Goal: Information Seeking & Learning: Learn about a topic

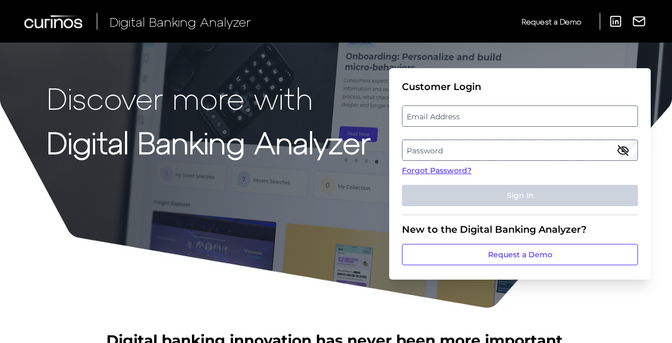
click at [462, 116] on label "Email Address" at bounding box center [520, 115] width 235 height 19
click at [462, 116] on input "email" at bounding box center [520, 115] width 236 height 21
type input "[EMAIL_ADDRESS][DOMAIN_NAME]"
click at [587, 141] on label "Password" at bounding box center [520, 149] width 235 height 19
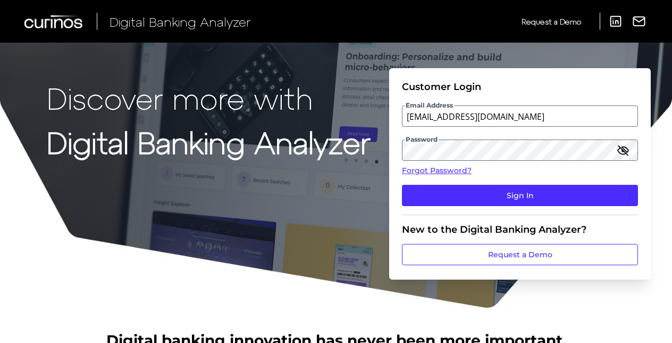
click at [583, 182] on fieldset "Customer Login Email Address [EMAIL_ADDRESS][DOMAIN_NAME] Password Forgot Passw…" at bounding box center [520, 148] width 236 height 134
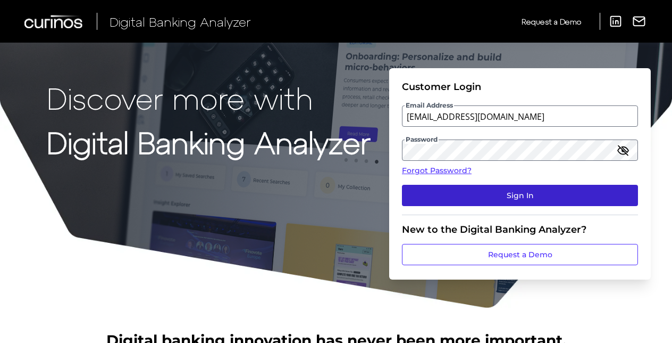
click at [583, 190] on button "Sign In" at bounding box center [520, 195] width 236 height 21
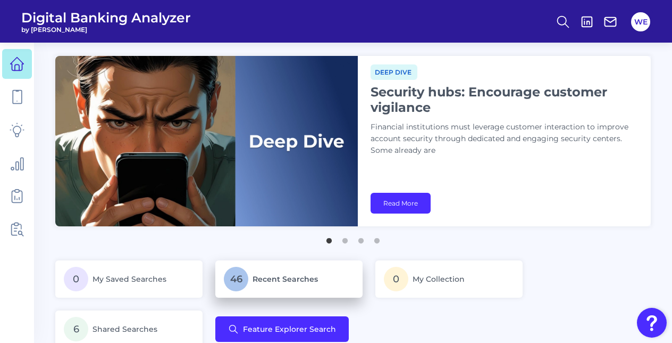
click at [271, 269] on p "46 Recent Searches" at bounding box center [289, 278] width 130 height 24
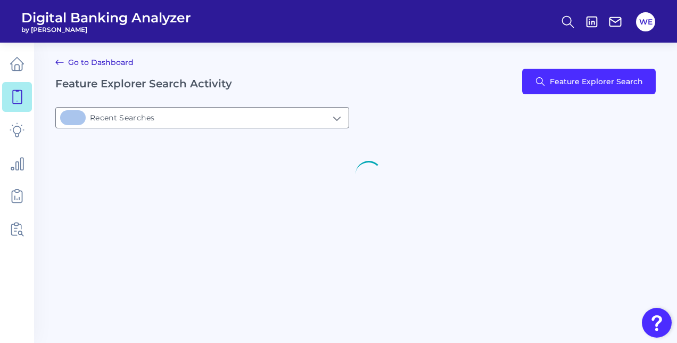
type input "46Recent Searches"
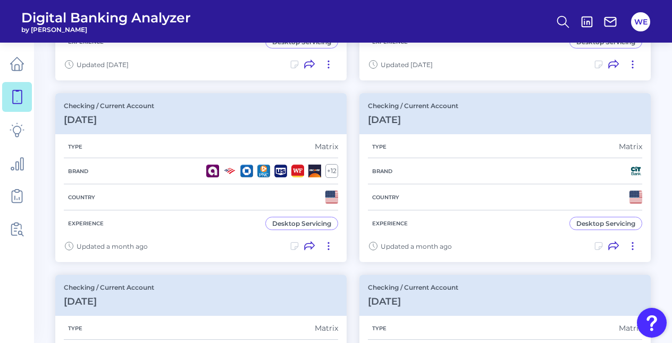
scroll to position [243, 0]
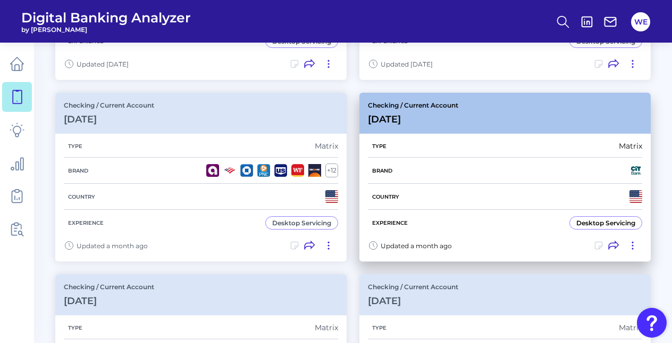
click at [404, 197] on div "Country" at bounding box center [505, 196] width 274 height 26
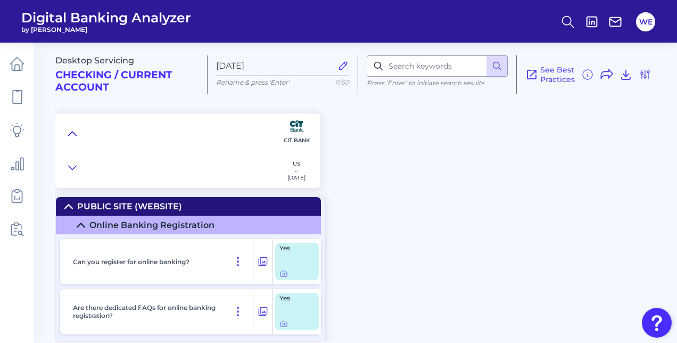
click at [78, 127] on button at bounding box center [72, 133] width 17 height 15
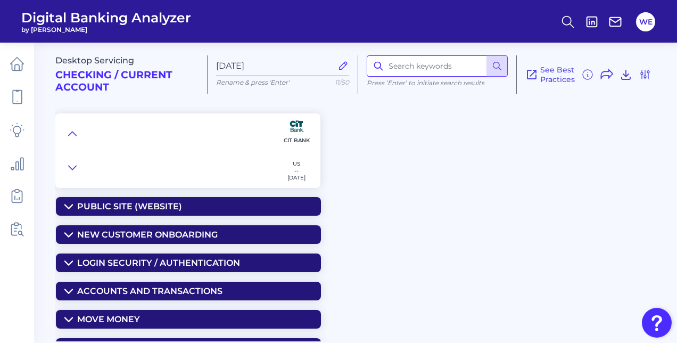
click at [417, 66] on input at bounding box center [436, 65] width 141 height 21
type input "alert"
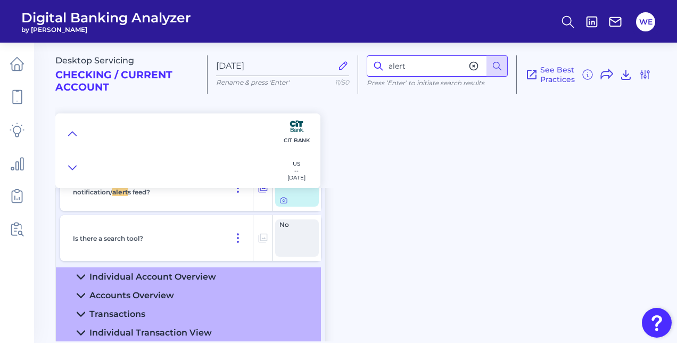
scroll to position [1103, 0]
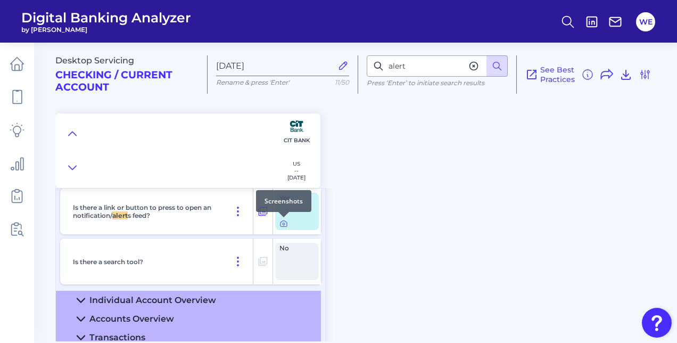
click at [281, 223] on icon at bounding box center [283, 223] width 9 height 9
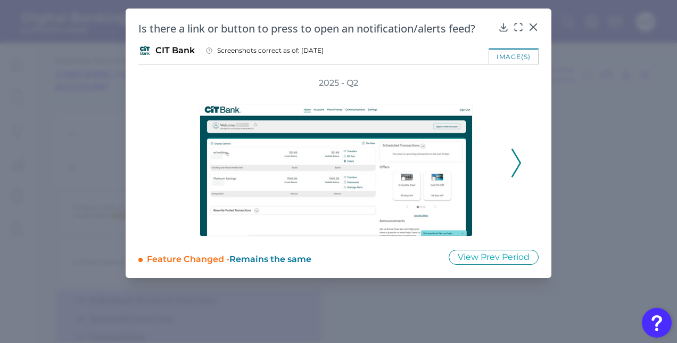
click at [520, 162] on polyline at bounding box center [516, 162] width 8 height 27
click at [520, 25] on icon at bounding box center [518, 27] width 11 height 11
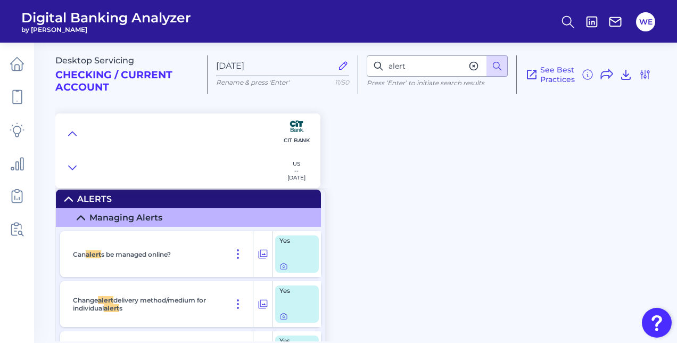
scroll to position [1389, 0]
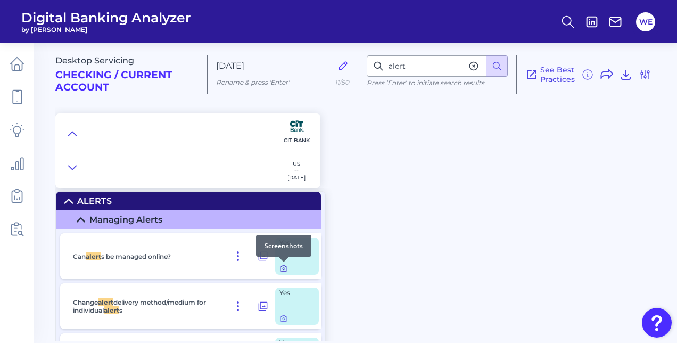
click at [284, 270] on icon at bounding box center [283, 268] width 9 height 9
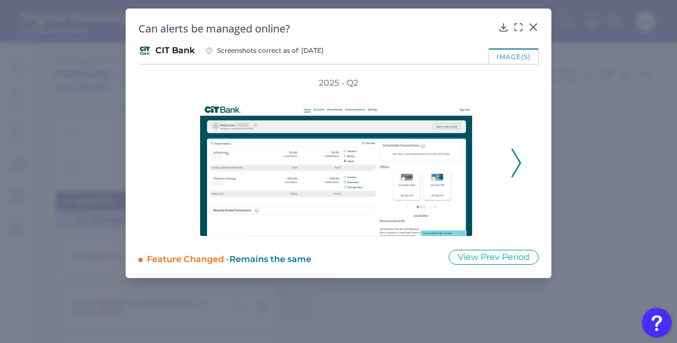
click at [516, 172] on icon at bounding box center [516, 162] width 10 height 29
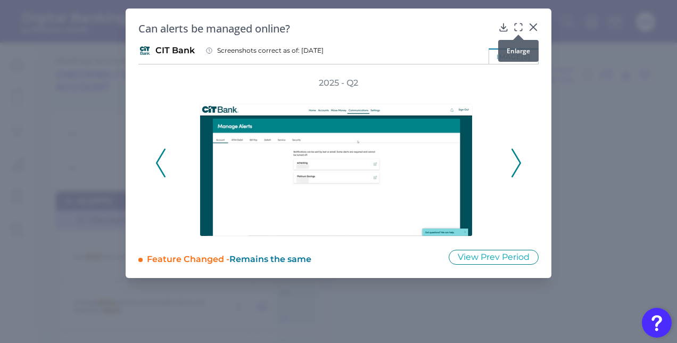
click at [518, 28] on icon at bounding box center [518, 27] width 11 height 11
